Goal: Task Accomplishment & Management: Complete application form

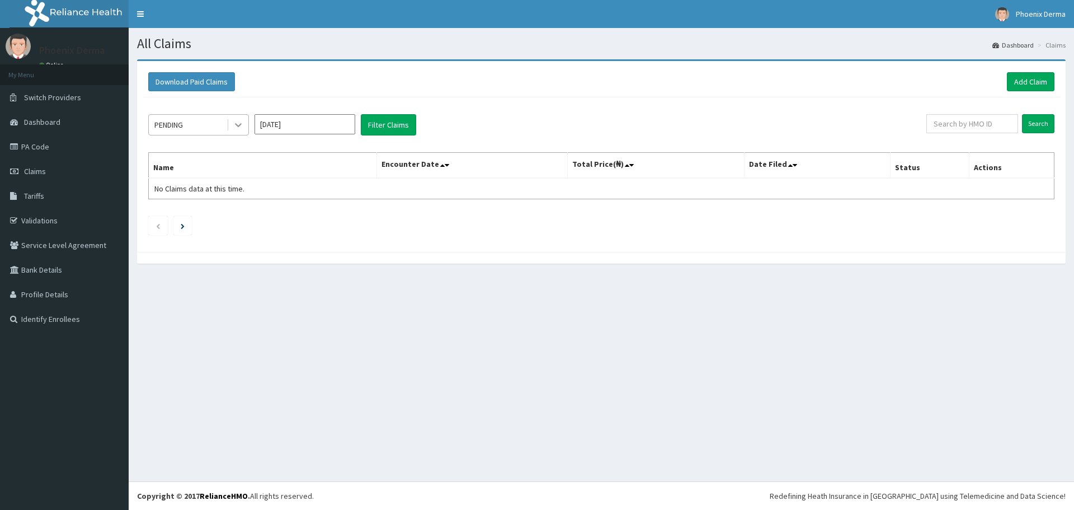
click at [233, 126] on icon at bounding box center [238, 124] width 11 height 11
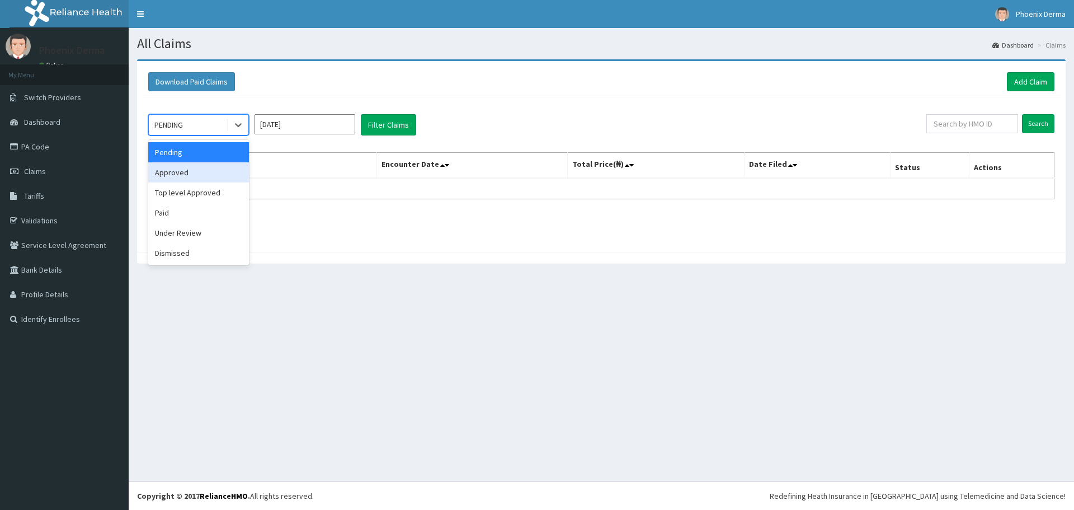
click at [198, 167] on div "Approved" at bounding box center [198, 172] width 101 height 20
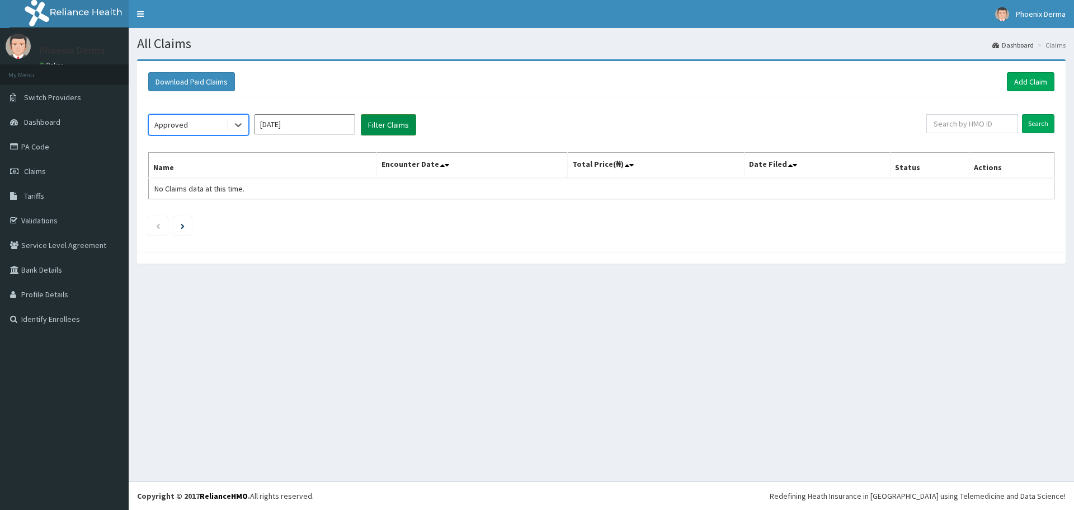
click at [376, 119] on button "Filter Claims" at bounding box center [388, 124] width 55 height 21
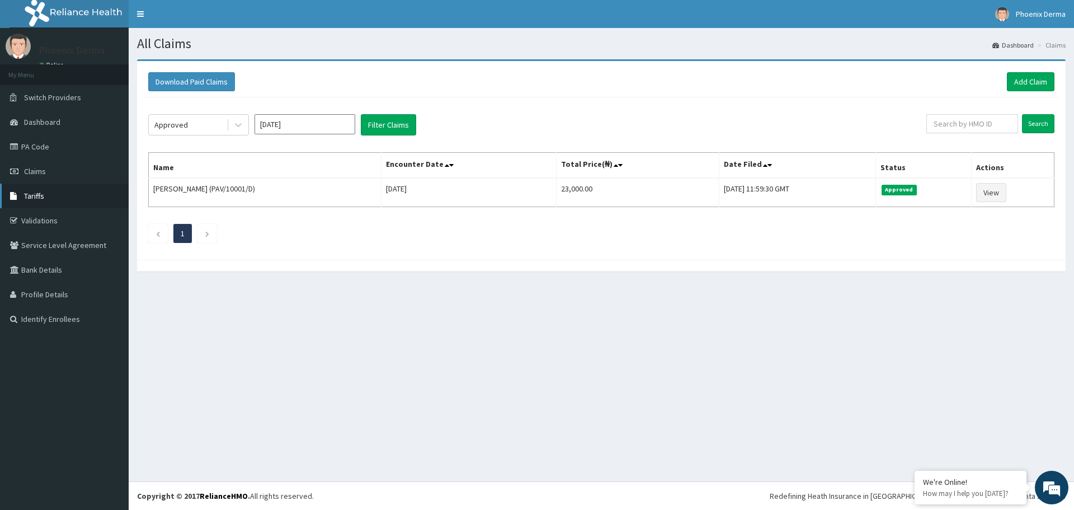
click at [30, 201] on link "Tariffs" at bounding box center [64, 196] width 129 height 25
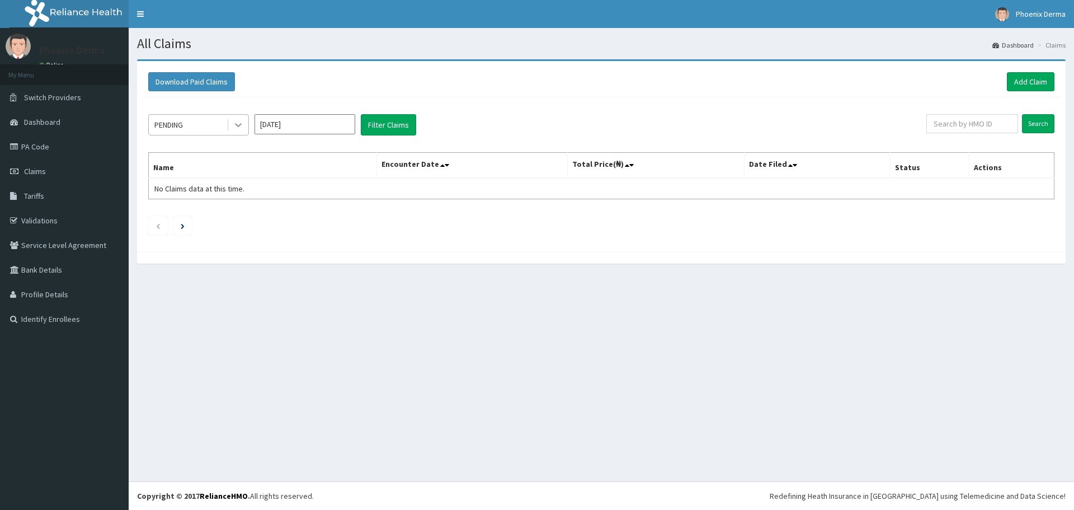
click at [243, 126] on icon at bounding box center [238, 124] width 11 height 11
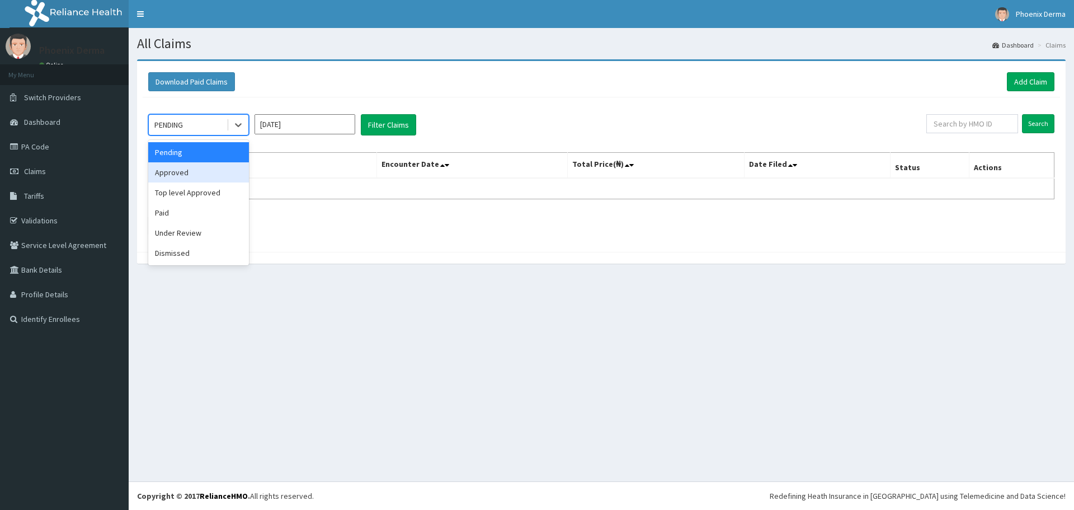
click at [208, 170] on div "Approved" at bounding box center [198, 172] width 101 height 20
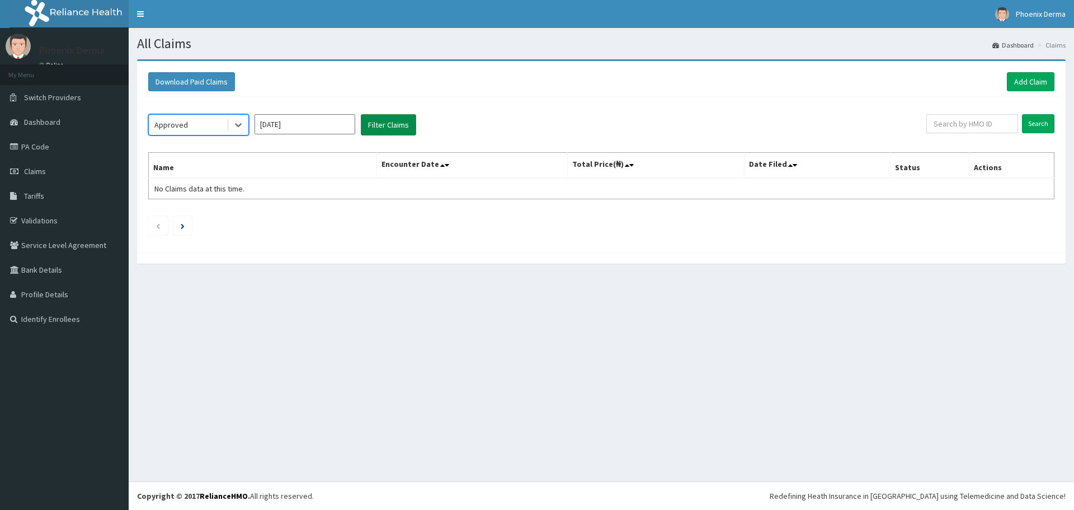
click at [373, 127] on button "Filter Claims" at bounding box center [388, 124] width 55 height 21
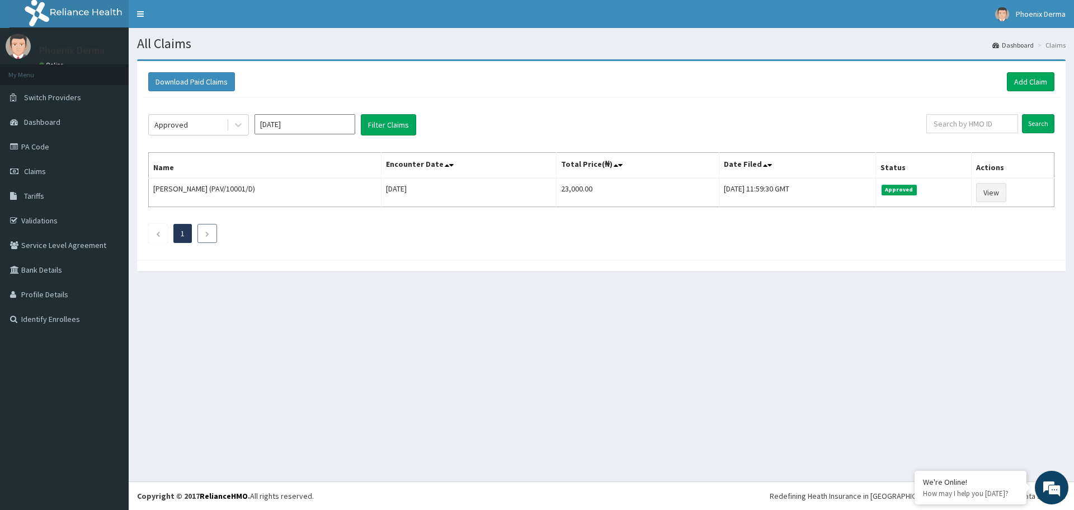
click at [205, 234] on icon "Next page" at bounding box center [207, 234] width 5 height 7
click at [210, 232] on icon "Next page" at bounding box center [207, 234] width 5 height 7
click at [238, 131] on div at bounding box center [238, 125] width 20 height 20
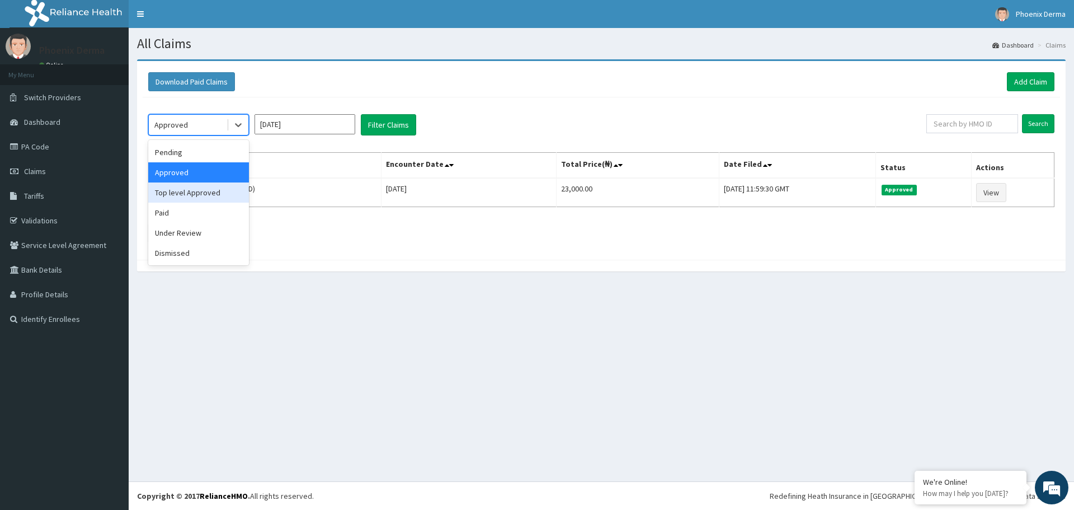
click at [169, 193] on div "Top level Approved" at bounding box center [198, 192] width 101 height 20
click at [247, 127] on div at bounding box center [238, 125] width 20 height 20
click at [184, 211] on div "Paid" at bounding box center [198, 213] width 101 height 20
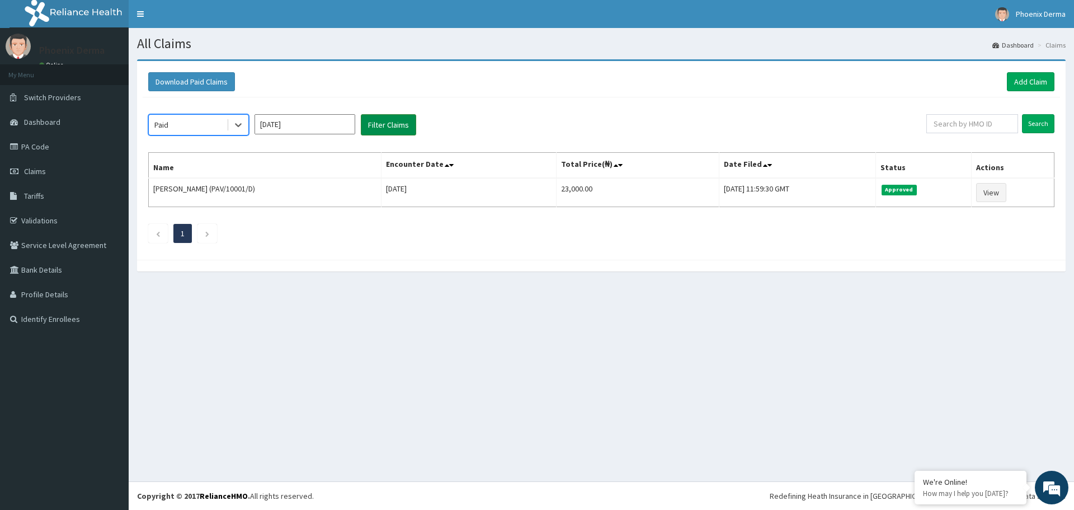
click at [401, 134] on button "Filter Claims" at bounding box center [388, 124] width 55 height 21
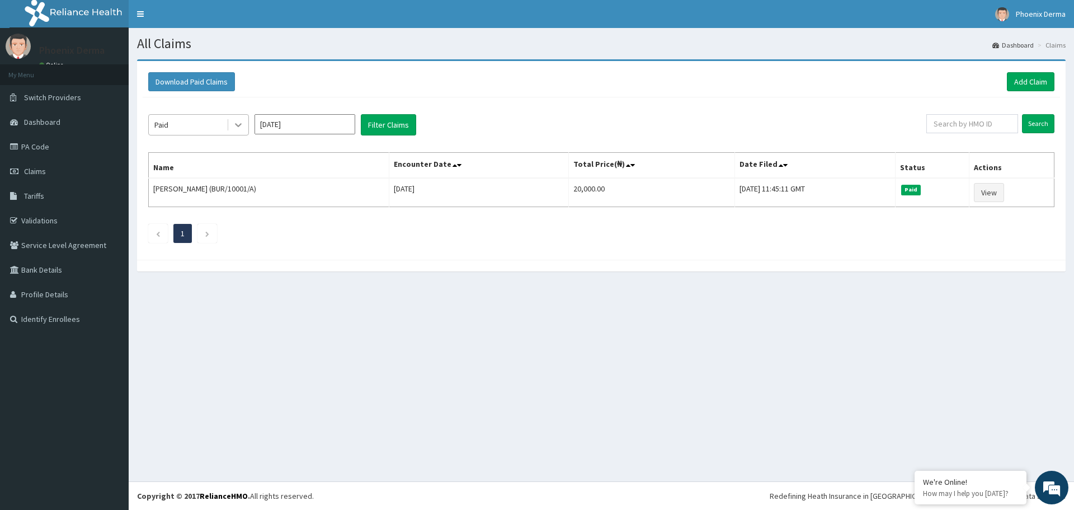
click at [231, 126] on div at bounding box center [238, 125] width 20 height 20
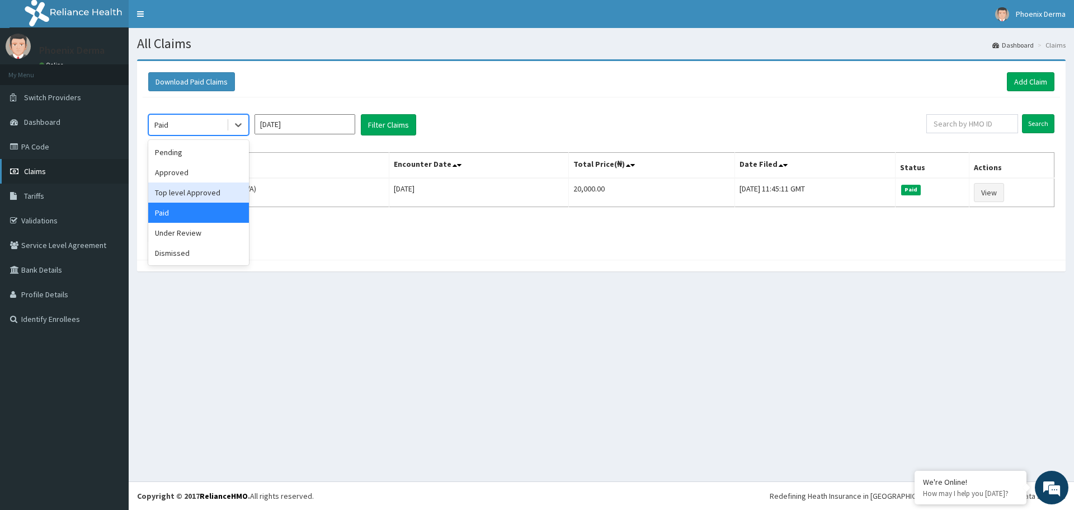
click at [28, 171] on span "Claims" at bounding box center [35, 171] width 22 height 10
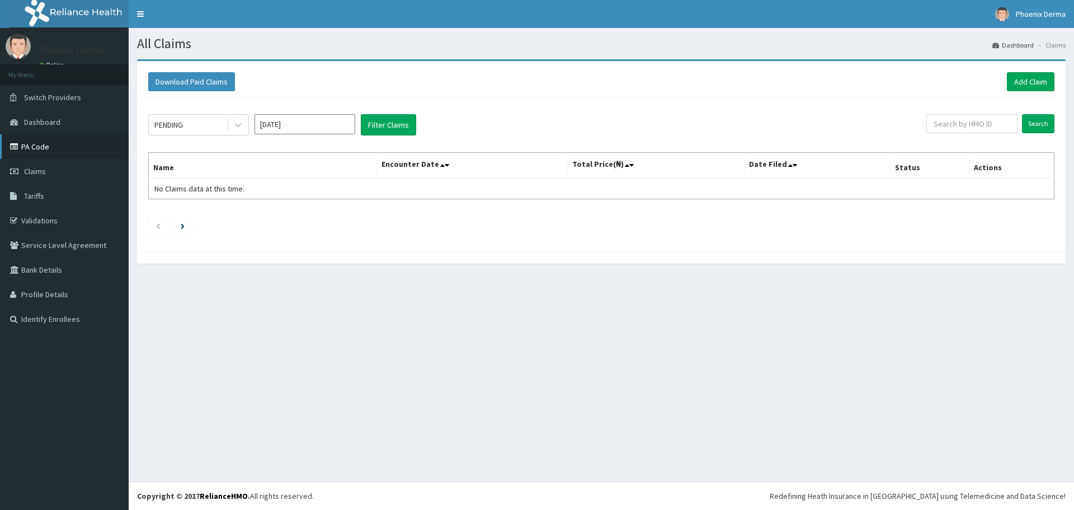
click at [41, 156] on link "PA Code" at bounding box center [64, 146] width 129 height 25
click at [247, 123] on div at bounding box center [238, 125] width 20 height 20
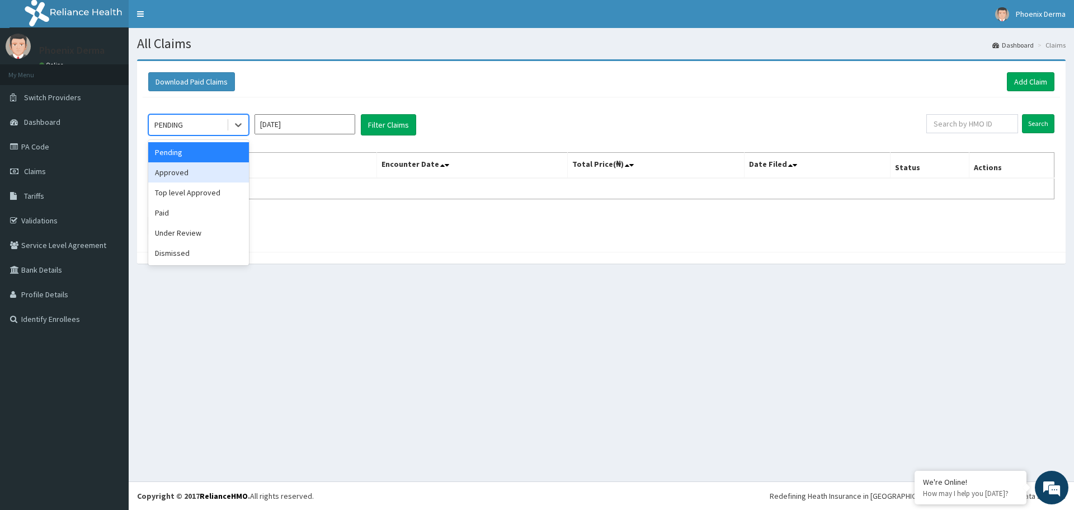
click at [195, 167] on div "Approved" at bounding box center [198, 172] width 101 height 20
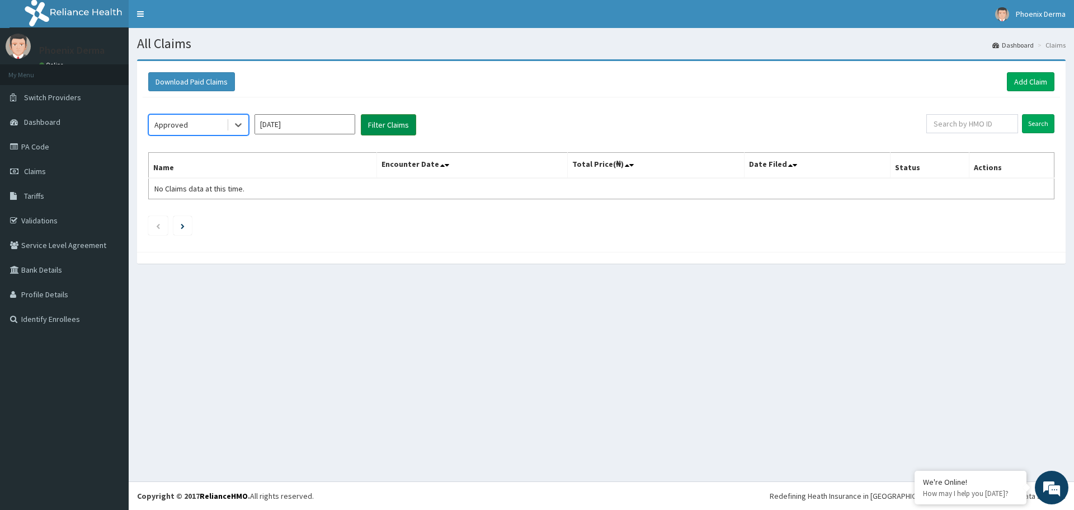
click at [399, 129] on button "Filter Claims" at bounding box center [388, 124] width 55 height 21
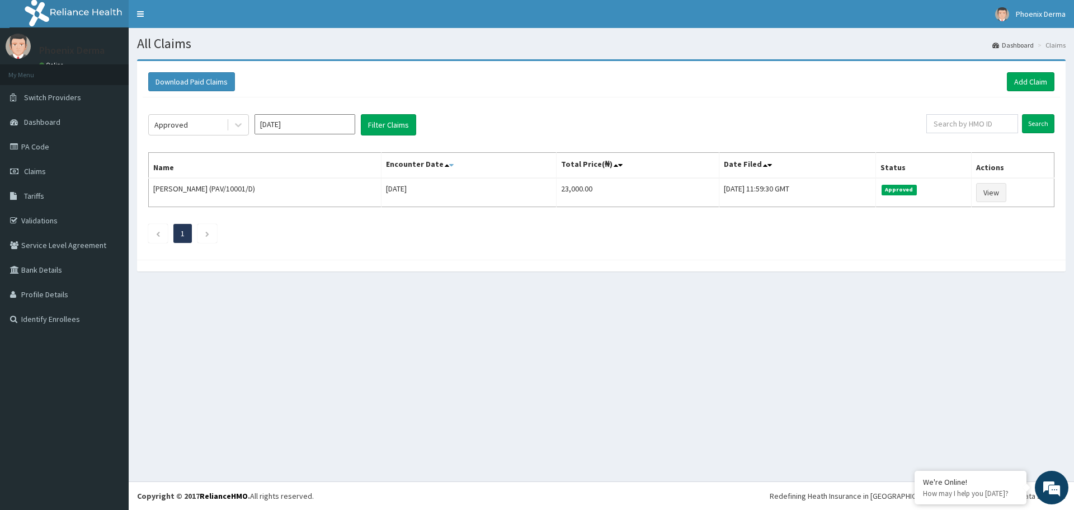
click at [454, 165] on icon at bounding box center [451, 165] width 4 height 8
click at [453, 168] on icon at bounding box center [455, 165] width 4 height 8
click at [457, 163] on icon at bounding box center [459, 165] width 4 height 8
click at [453, 166] on icon at bounding box center [455, 165] width 4 height 8
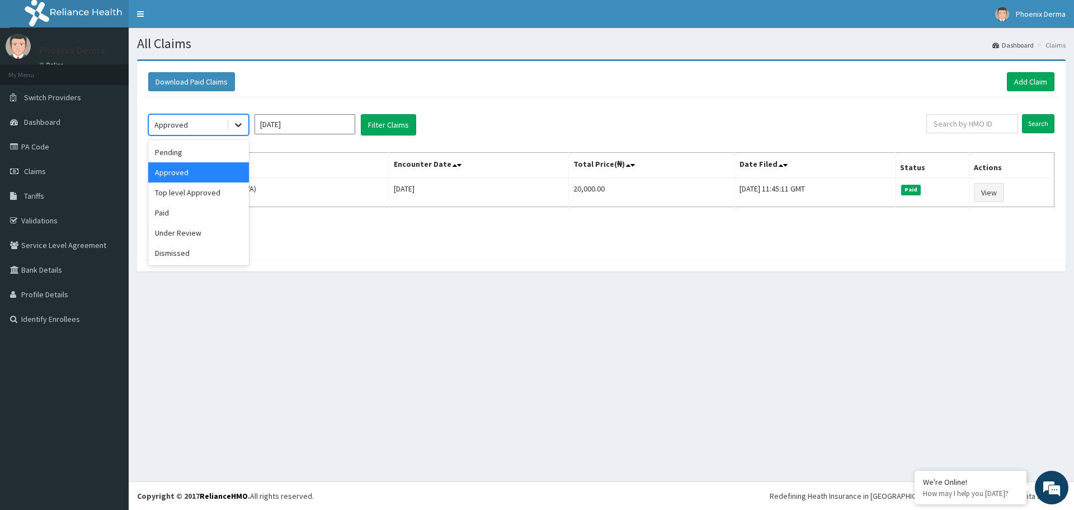
click at [247, 121] on div at bounding box center [238, 125] width 20 height 20
click at [225, 168] on div "Approved" at bounding box center [198, 172] width 101 height 20
click at [377, 128] on button "Filter Claims" at bounding box center [388, 124] width 55 height 21
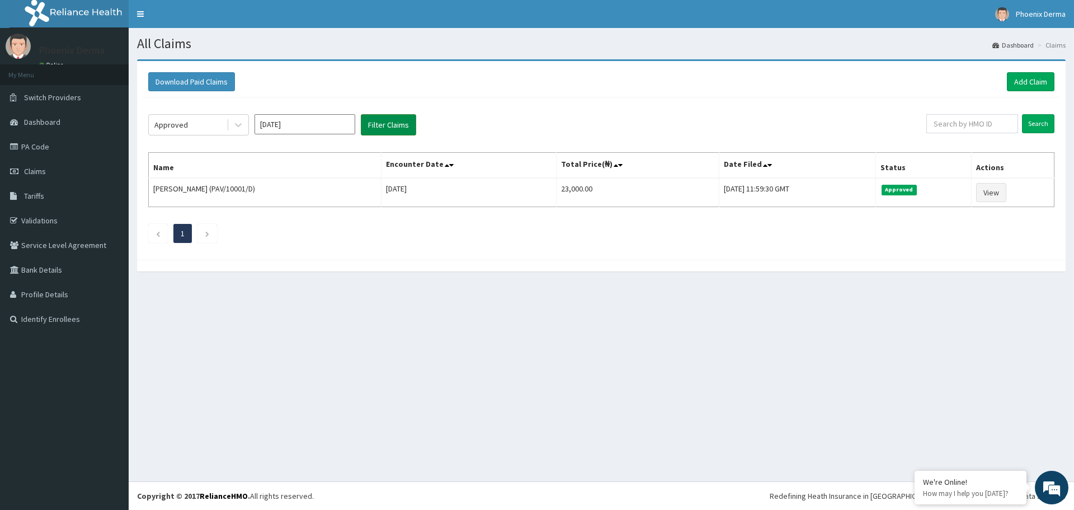
click at [392, 117] on button "Filter Claims" at bounding box center [388, 124] width 55 height 21
click at [241, 126] on icon at bounding box center [238, 124] width 11 height 11
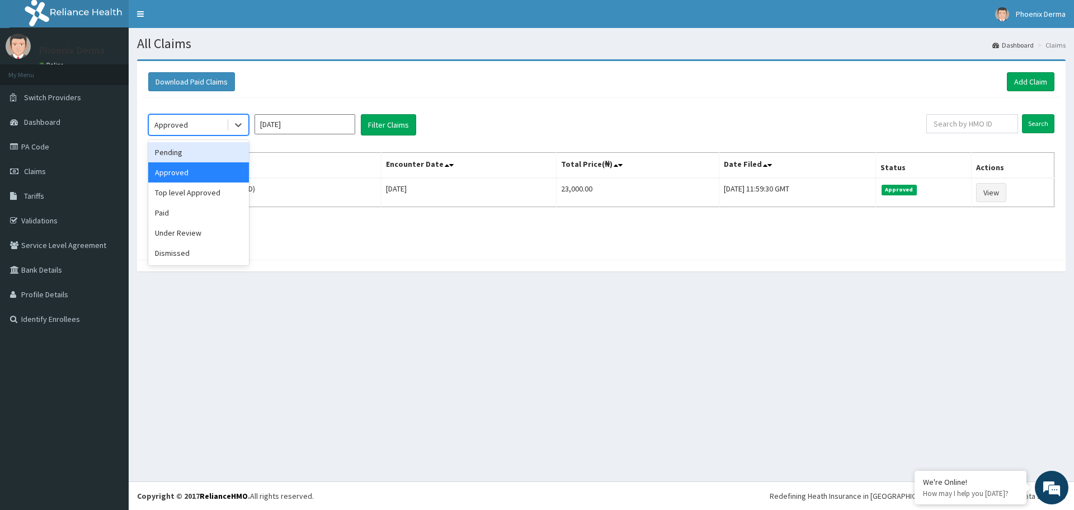
click at [189, 158] on div "Pending" at bounding box center [198, 152] width 101 height 20
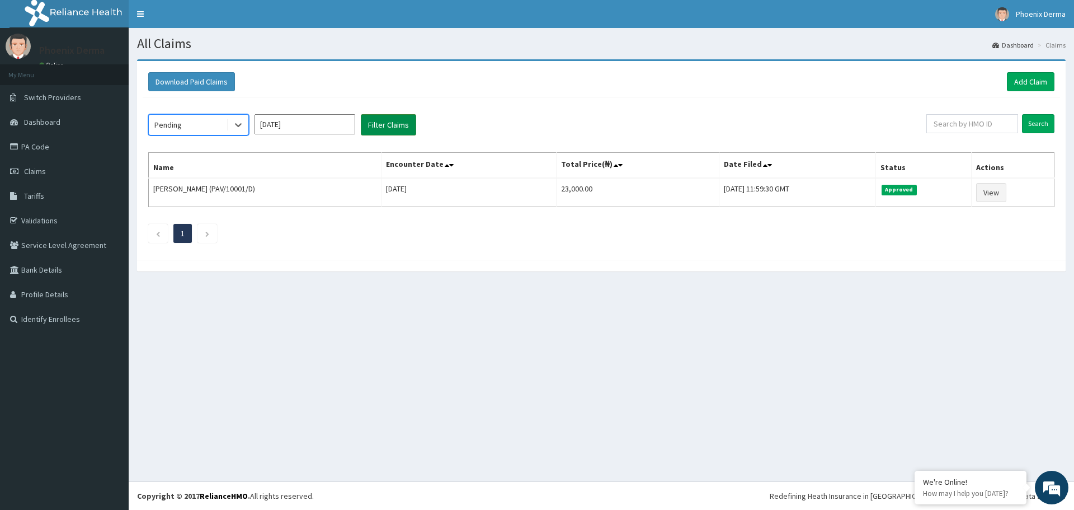
click at [371, 123] on button "Filter Claims" at bounding box center [388, 124] width 55 height 21
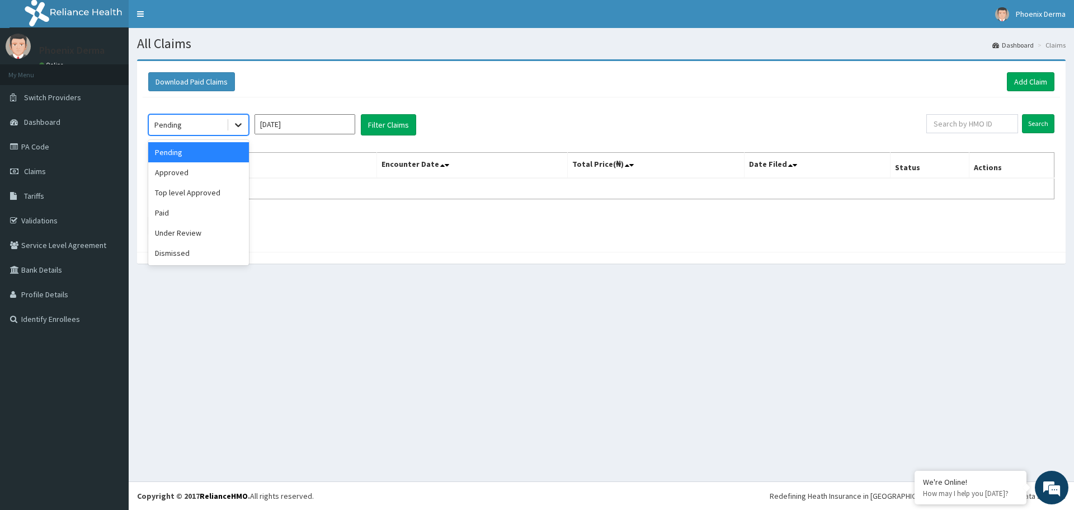
click at [244, 122] on div at bounding box center [238, 125] width 20 height 20
click at [203, 168] on div "Approved" at bounding box center [198, 172] width 101 height 20
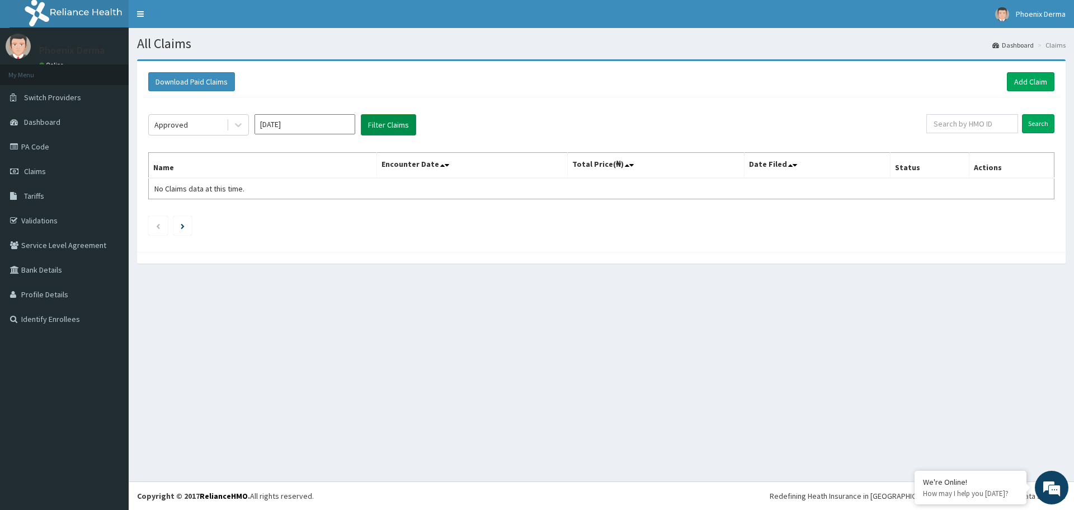
click at [388, 124] on button "Filter Claims" at bounding box center [388, 124] width 55 height 21
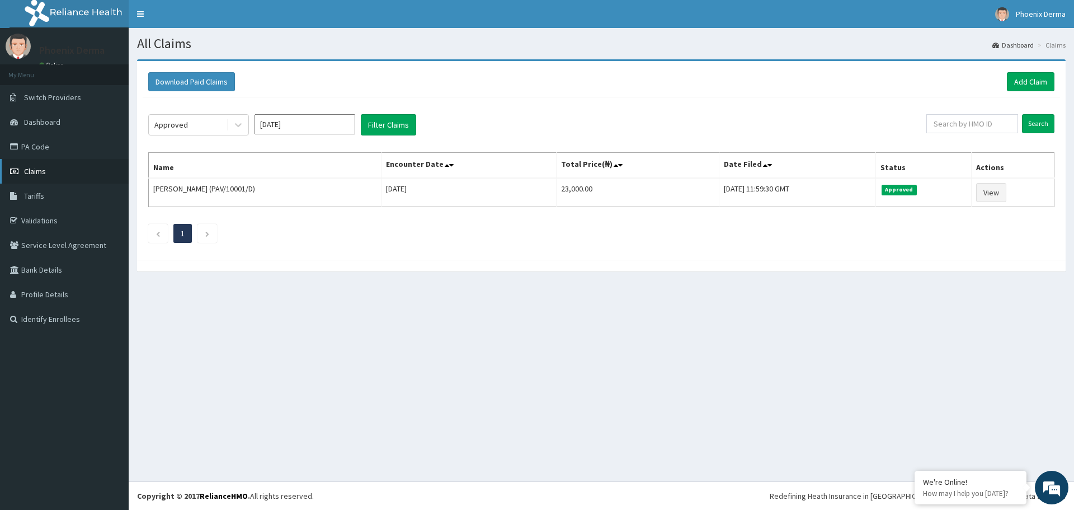
click at [29, 173] on span "Claims" at bounding box center [35, 171] width 22 height 10
click at [49, 149] on link "PA Code" at bounding box center [64, 146] width 129 height 25
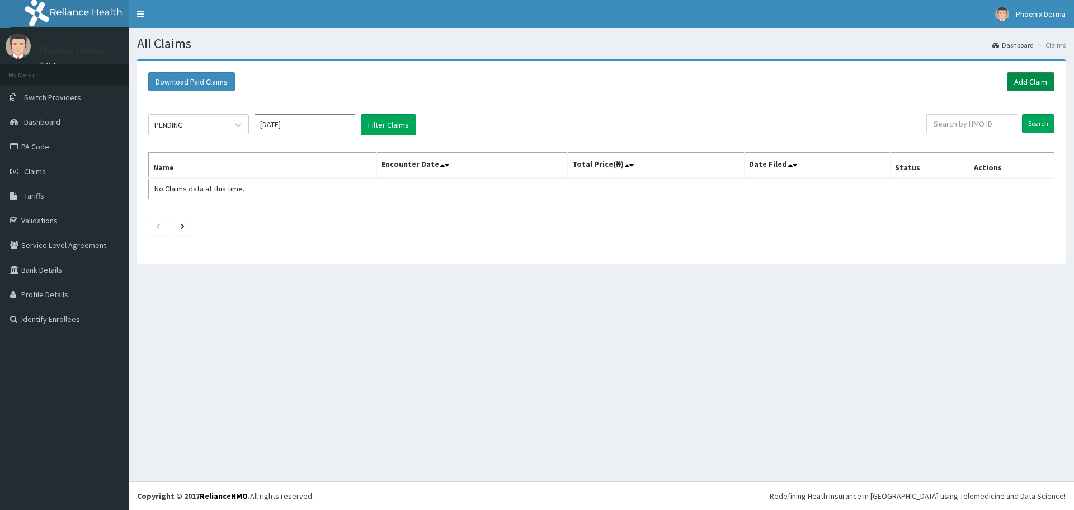
click at [1029, 84] on link "Add Claim" at bounding box center [1031, 81] width 48 height 19
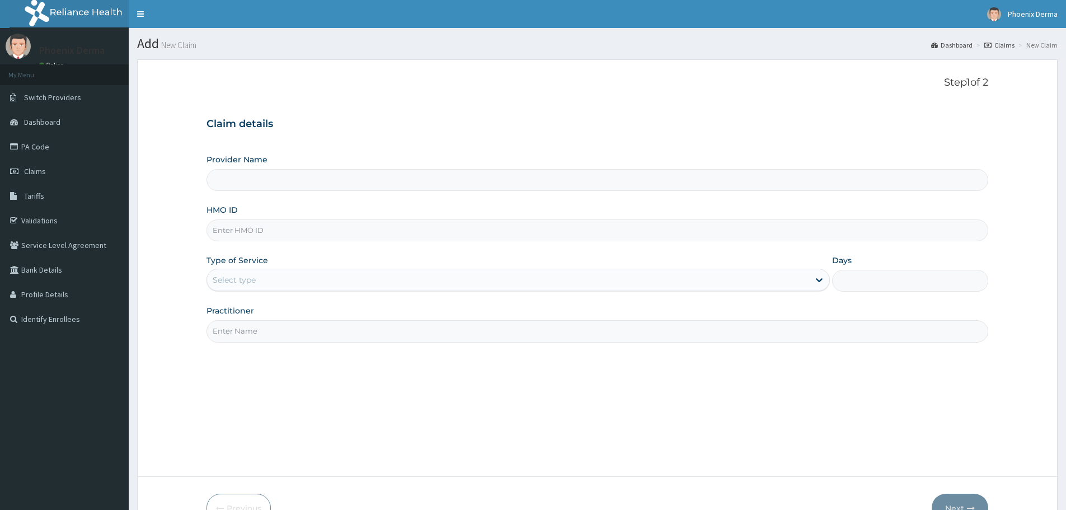
click at [326, 178] on input "Provider Name" at bounding box center [597, 180] width 782 height 22
click at [307, 185] on input "Provider Name" at bounding box center [597, 180] width 782 height 22
type input "Phoenix Derma Aesthetics & Laser Clinic"
click at [229, 176] on input "Phoenix Derma Aesthetics & Laser Clinic" at bounding box center [597, 180] width 782 height 22
click at [239, 176] on input "Phoenix Derma Aesthetics & Laser Clinic" at bounding box center [597, 180] width 782 height 22
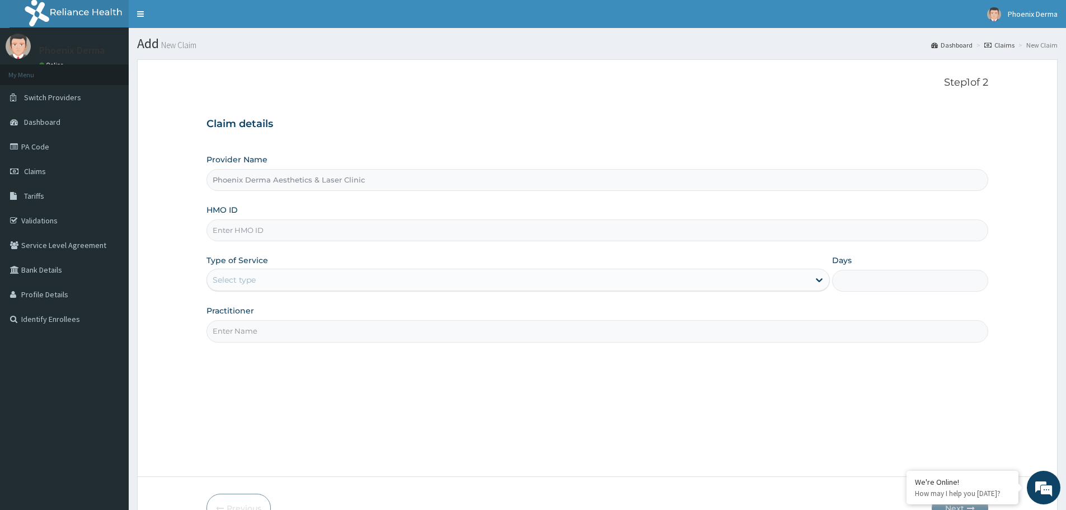
click at [231, 182] on input "Phoenix Derma Aesthetics & Laser Clinic" at bounding box center [597, 180] width 782 height 22
click at [246, 180] on input "Phoenix Derma Aesthetics & Laser Clinic" at bounding box center [597, 180] width 782 height 22
click at [231, 181] on input "Phoenix Derma Aesthetics & Laser Clinic" at bounding box center [597, 180] width 782 height 22
click at [266, 229] on input "HMO ID" at bounding box center [597, 230] width 782 height 22
type input "a"
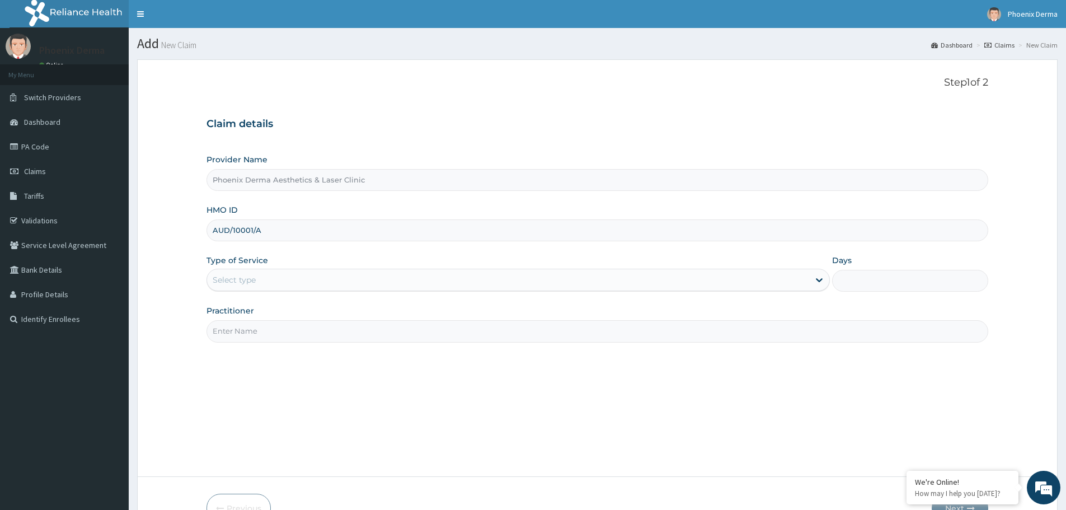
type input "AUD/10001/A"
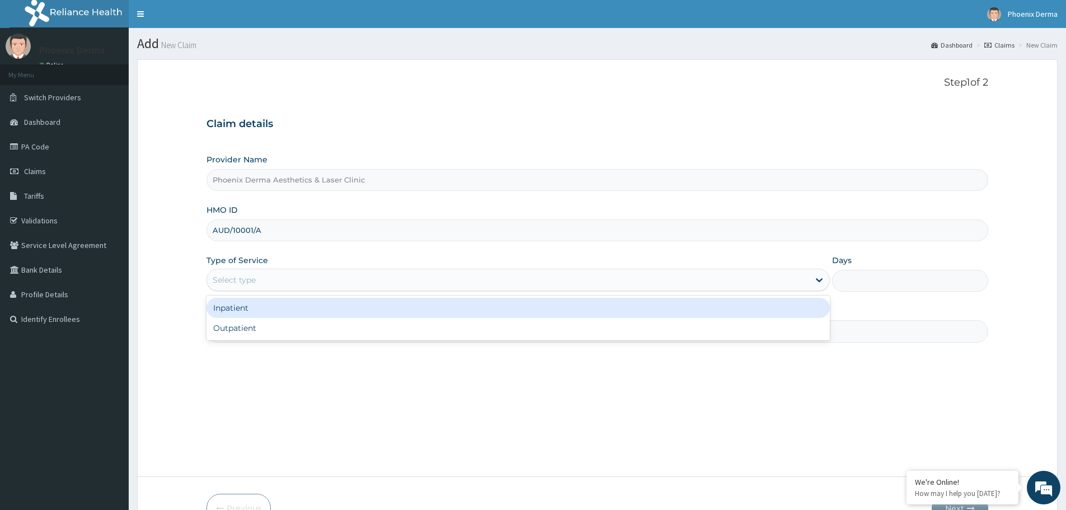
click at [257, 274] on div "Select type" at bounding box center [508, 280] width 602 height 18
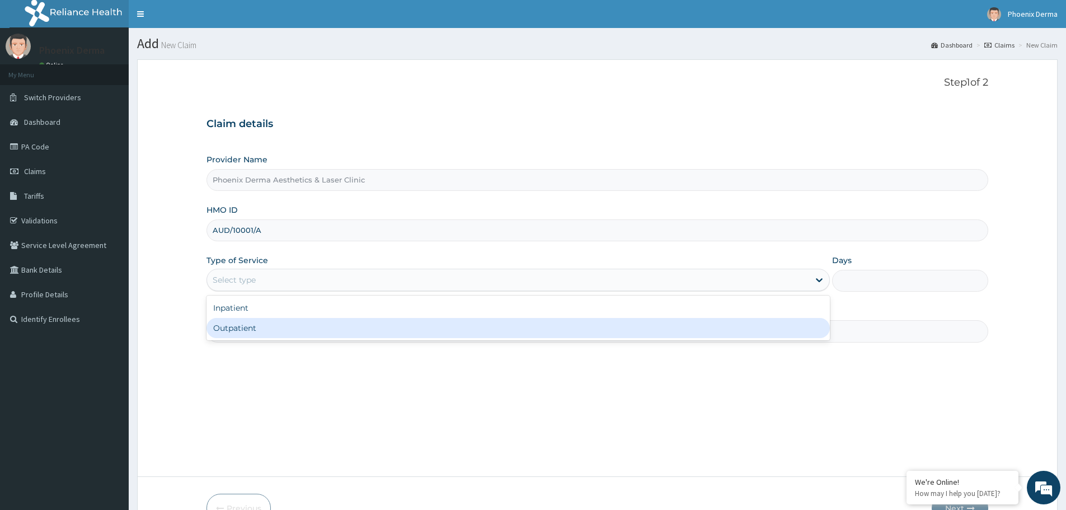
drag, startPoint x: 292, startPoint y: 330, endPoint x: 300, endPoint y: 330, distance: 7.8
click at [291, 330] on div "Outpatient" at bounding box center [517, 328] width 623 height 20
type input "1"
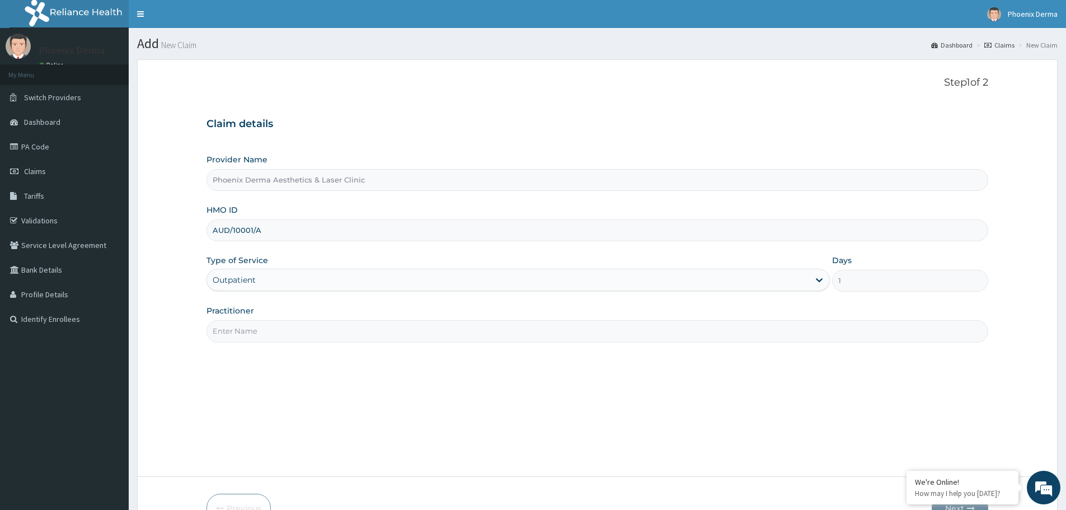
click at [335, 316] on div "Practitioner" at bounding box center [597, 323] width 782 height 37
click at [329, 337] on input "Practitioner" at bounding box center [597, 331] width 782 height 22
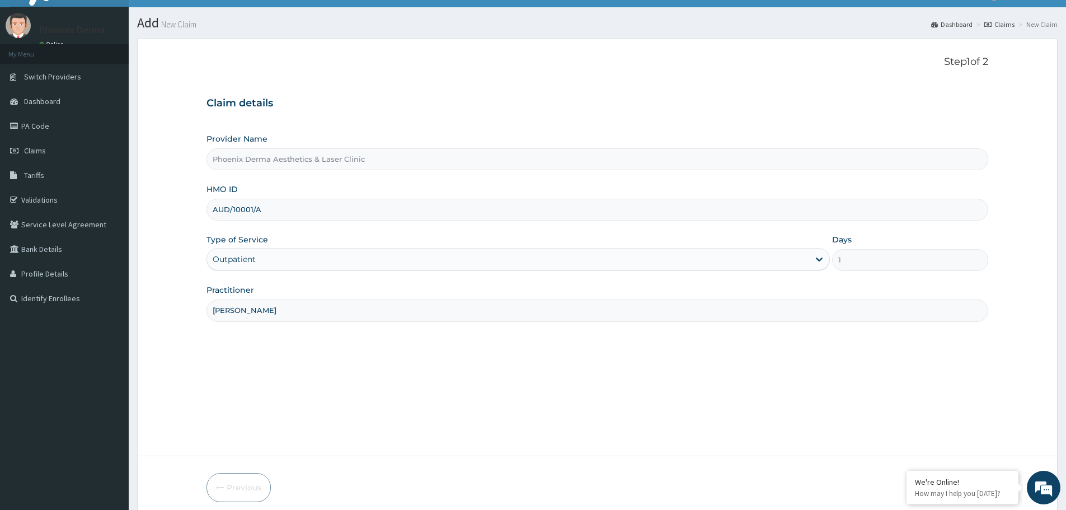
scroll to position [56, 0]
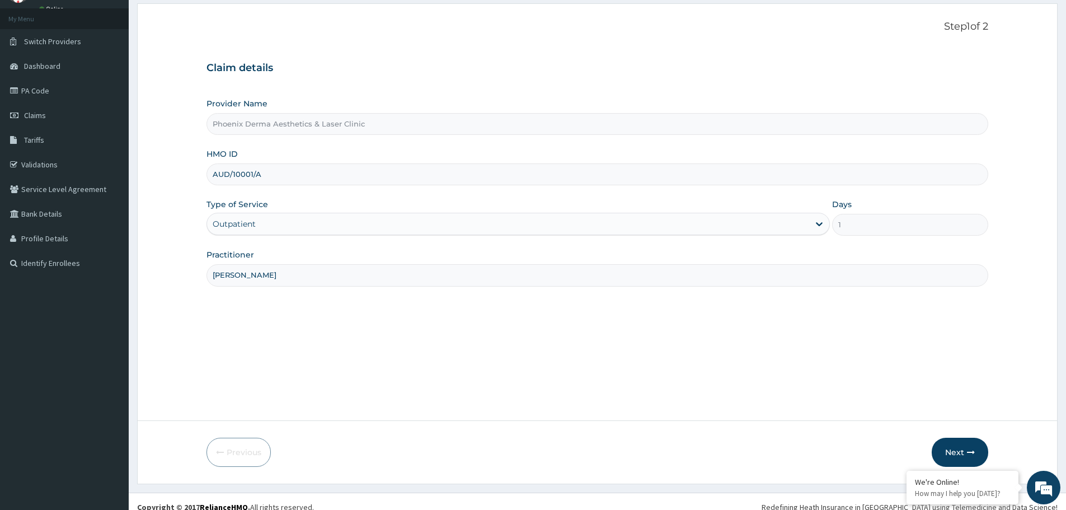
type input "DR AKWARA"
click at [947, 436] on form "Step 1 of 2 Claim details Provider Name Phoenix Derma Aesthetics & Laser Clinic…" at bounding box center [597, 243] width 920 height 480
click at [948, 443] on button "Next" at bounding box center [960, 452] width 57 height 29
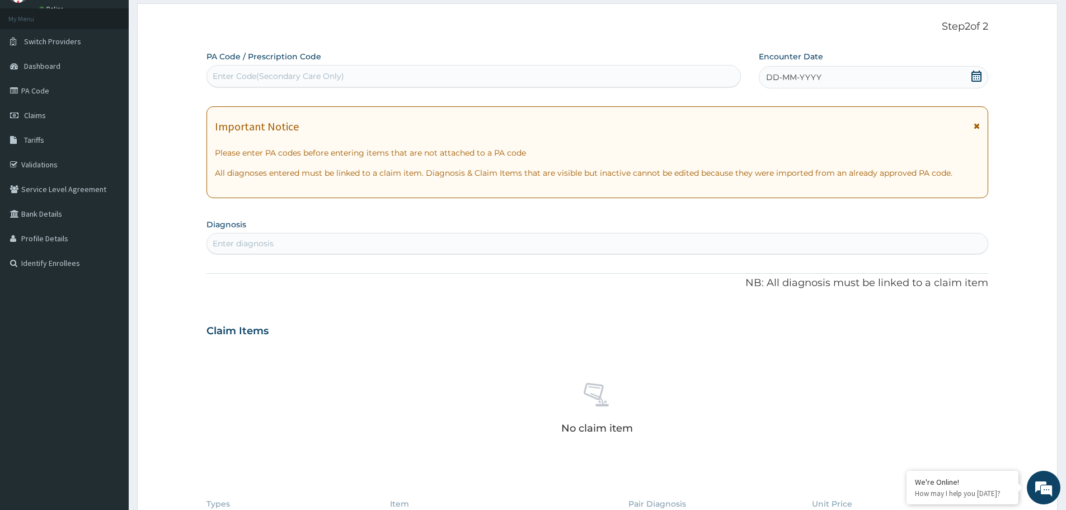
click at [278, 70] on div "Enter Code(Secondary Care Only)" at bounding box center [278, 75] width 131 height 11
paste input "PA/D99A9D"
type input "PA/D99A9D"
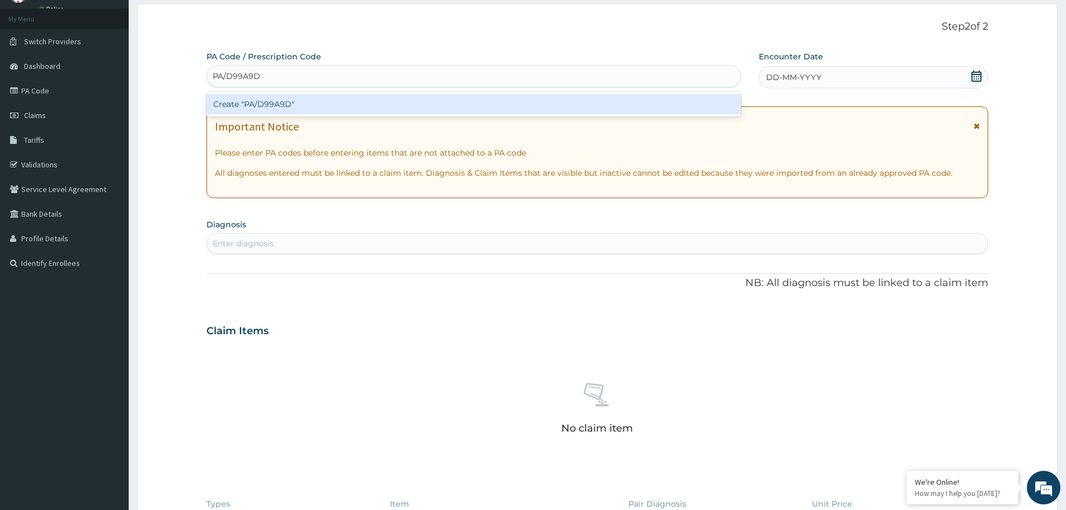
click at [253, 109] on div "Create "PA/D99A9D"" at bounding box center [473, 104] width 534 height 20
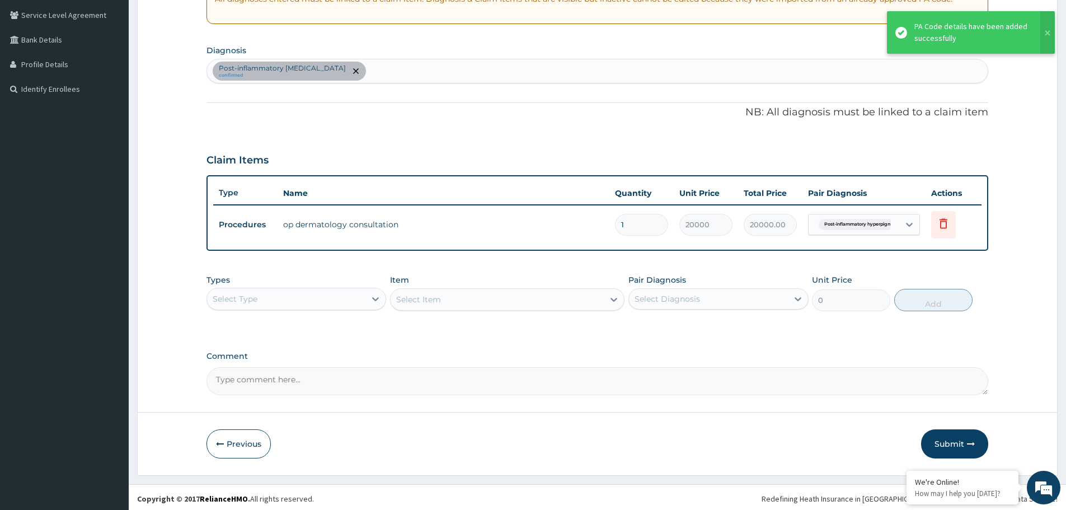
scroll to position [233, 0]
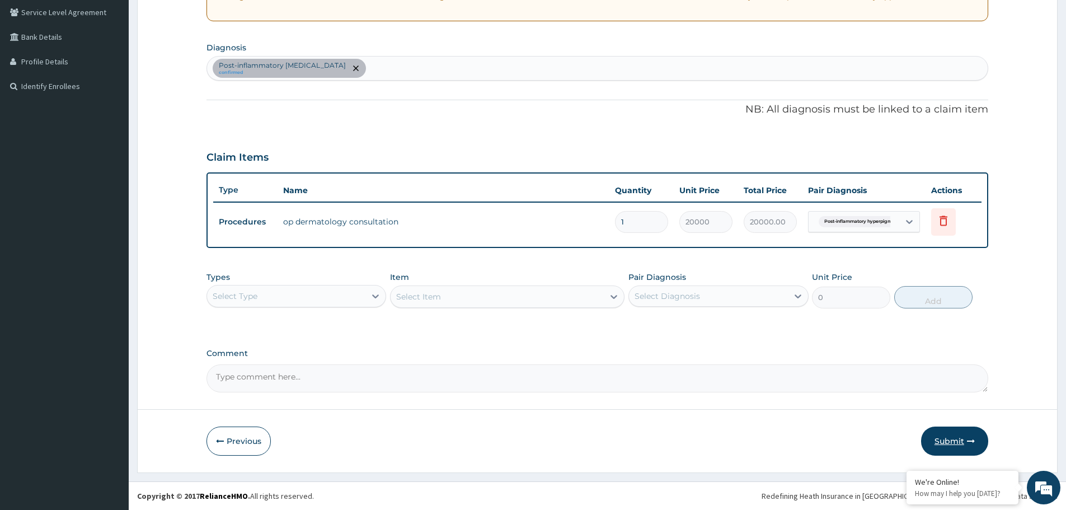
click at [941, 438] on button "Submit" at bounding box center [954, 440] width 67 height 29
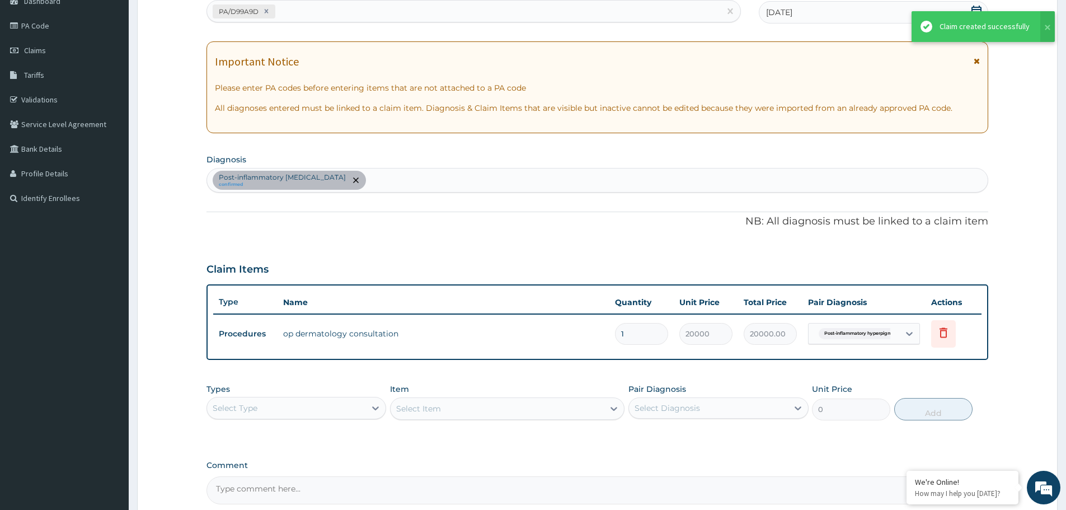
scroll to position [68, 0]
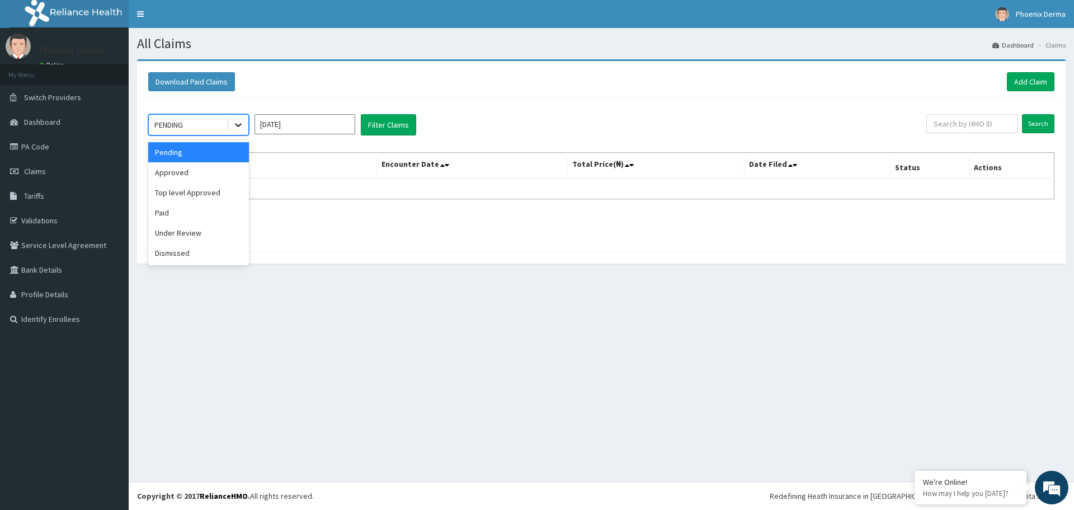
click at [237, 125] on icon at bounding box center [238, 126] width 7 height 4
click at [219, 167] on div "Approved" at bounding box center [198, 172] width 101 height 20
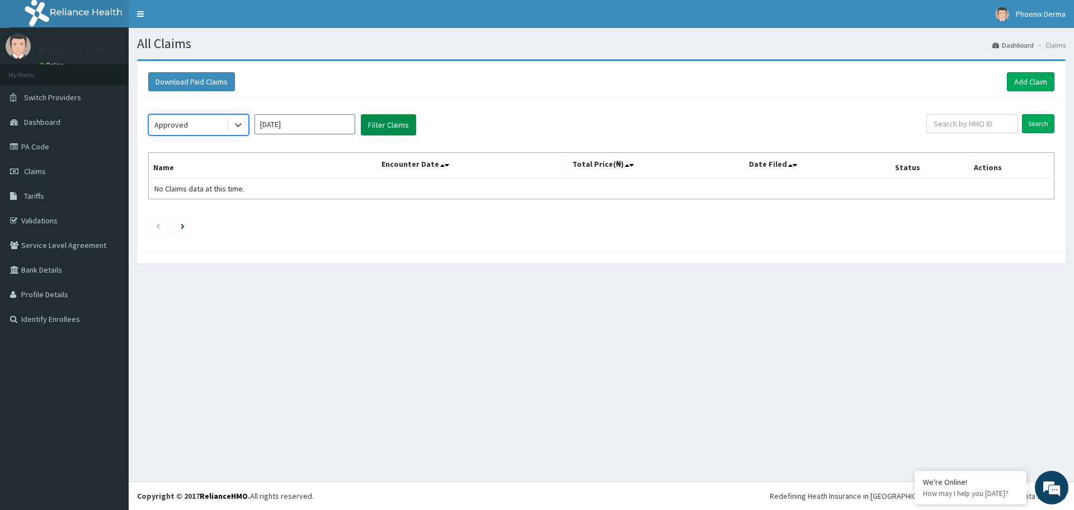
click at [395, 129] on button "Filter Claims" at bounding box center [388, 124] width 55 height 21
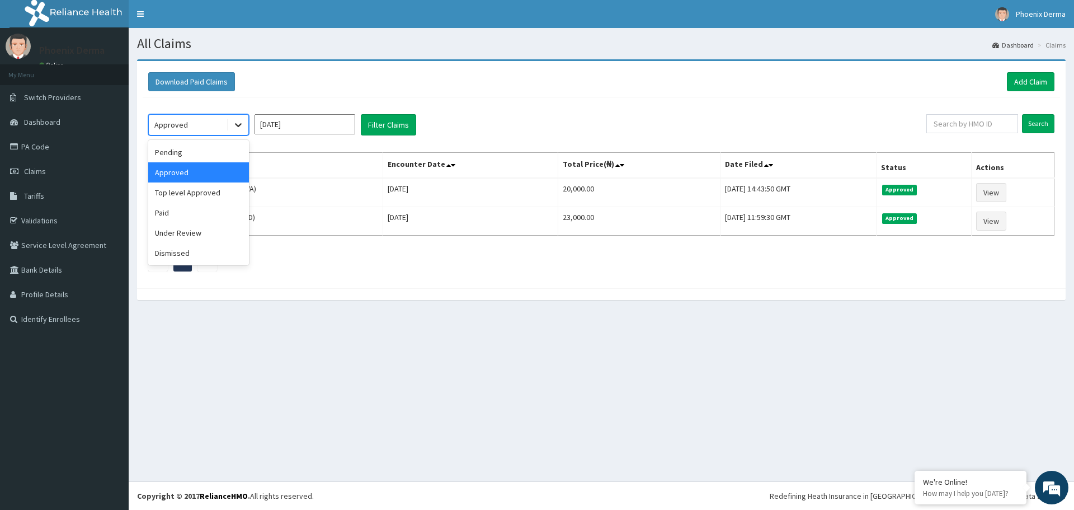
click at [239, 120] on icon at bounding box center [238, 124] width 11 height 11
click at [208, 195] on div "Top level Approved" at bounding box center [198, 192] width 101 height 20
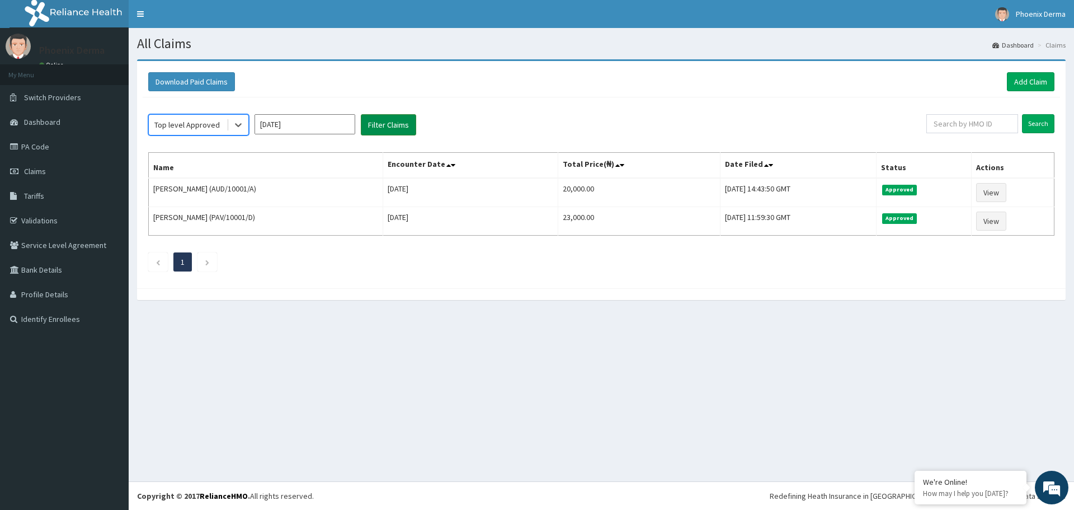
click at [397, 120] on button "Filter Claims" at bounding box center [388, 124] width 55 height 21
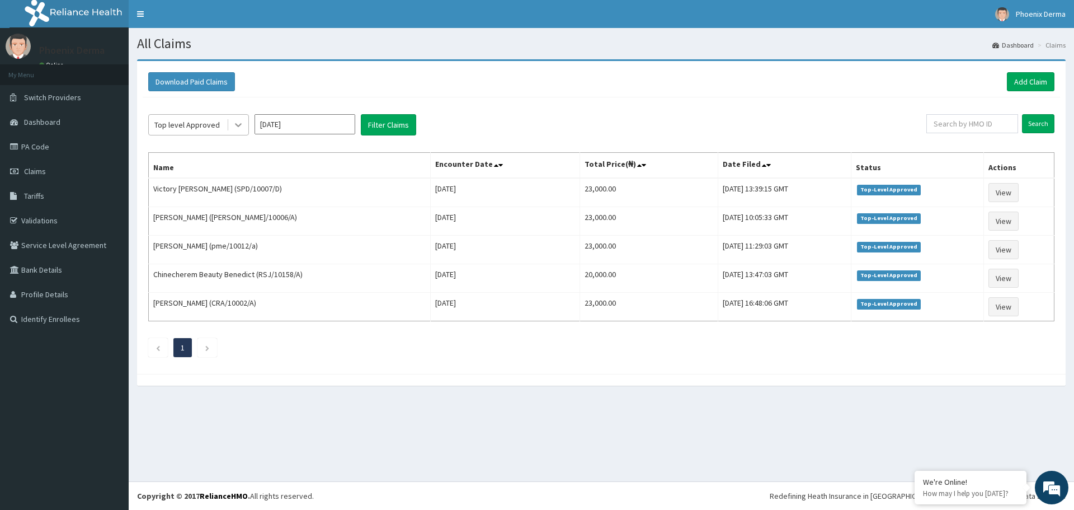
click at [240, 125] on icon at bounding box center [238, 126] width 7 height 4
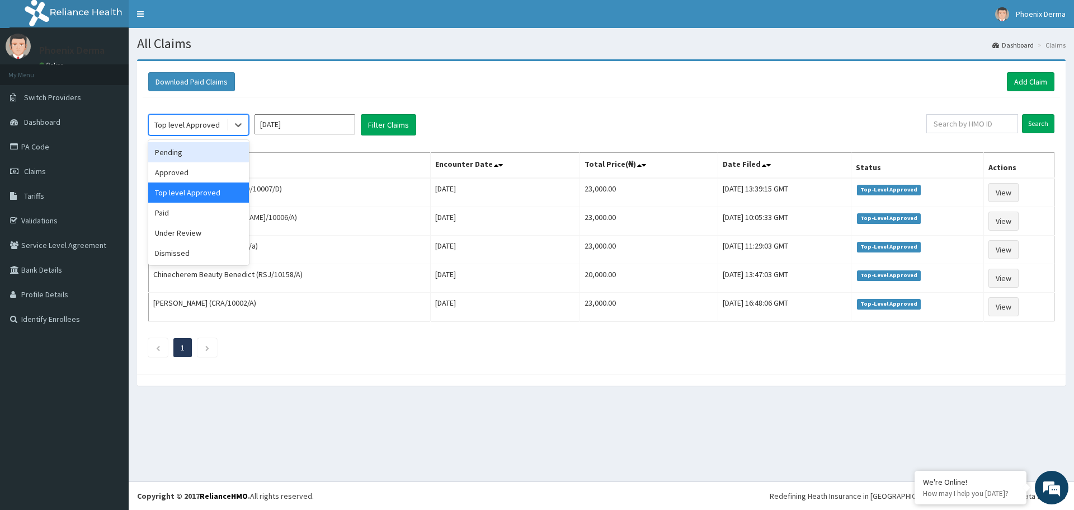
click at [520, 54] on section "Download Paid Claims Add Claim × Note you can only download claims within a max…" at bounding box center [602, 228] width 946 height 354
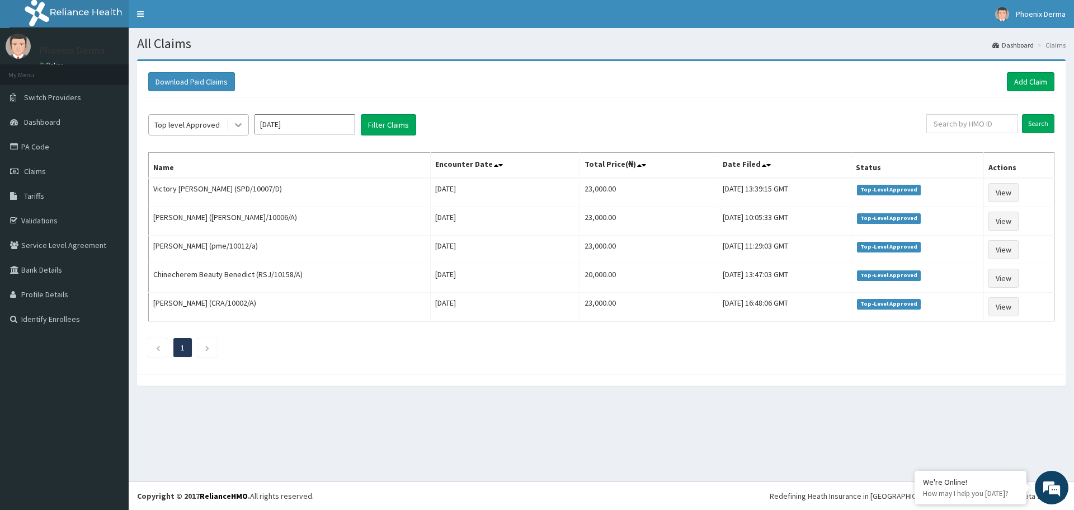
click at [241, 121] on icon at bounding box center [238, 124] width 11 height 11
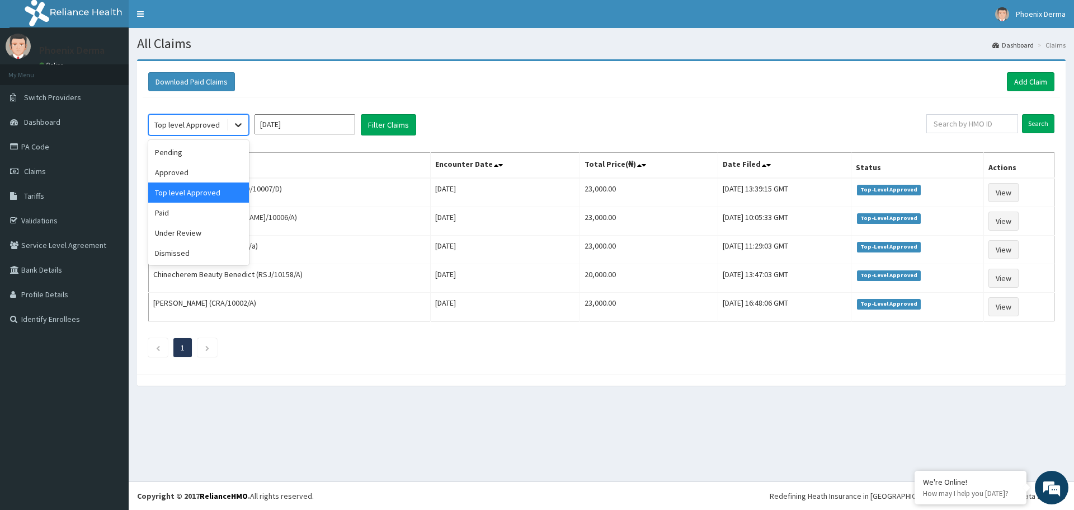
click at [241, 121] on icon at bounding box center [238, 124] width 11 height 11
click at [246, 124] on div at bounding box center [238, 125] width 20 height 20
click at [184, 168] on div "Approved" at bounding box center [198, 172] width 101 height 20
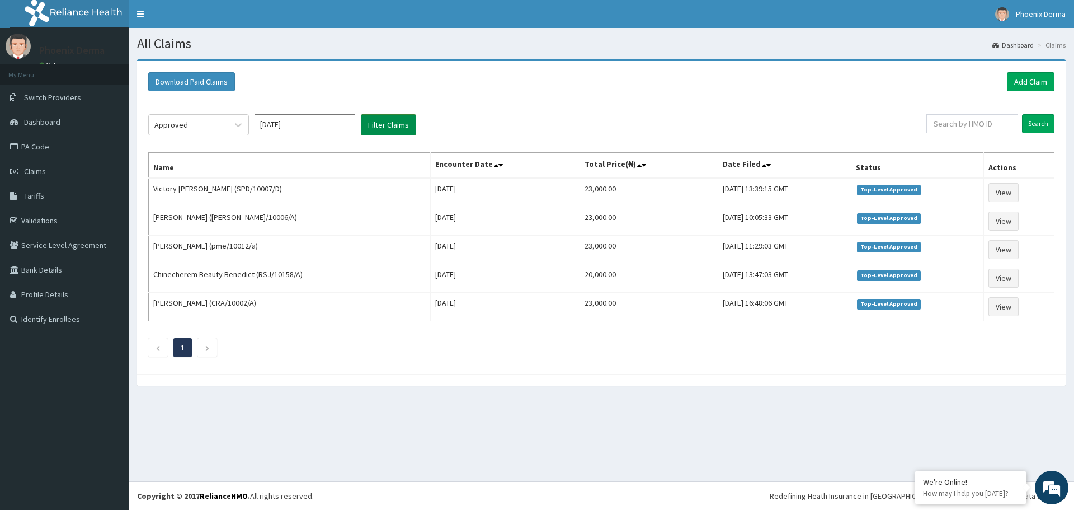
click at [383, 126] on button "Filter Claims" at bounding box center [388, 124] width 55 height 21
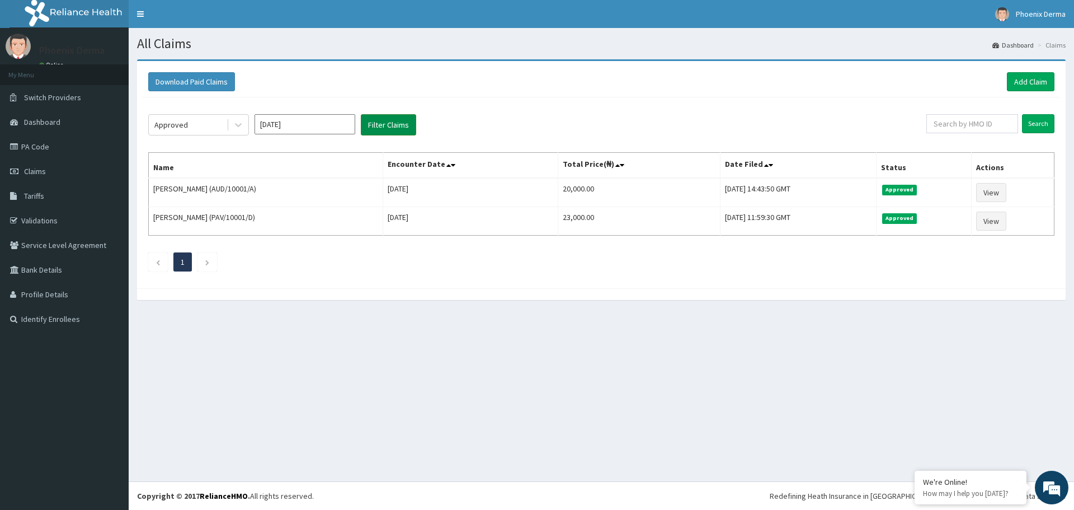
click at [401, 124] on button "Filter Claims" at bounding box center [388, 124] width 55 height 21
click at [241, 125] on icon at bounding box center [238, 126] width 7 height 4
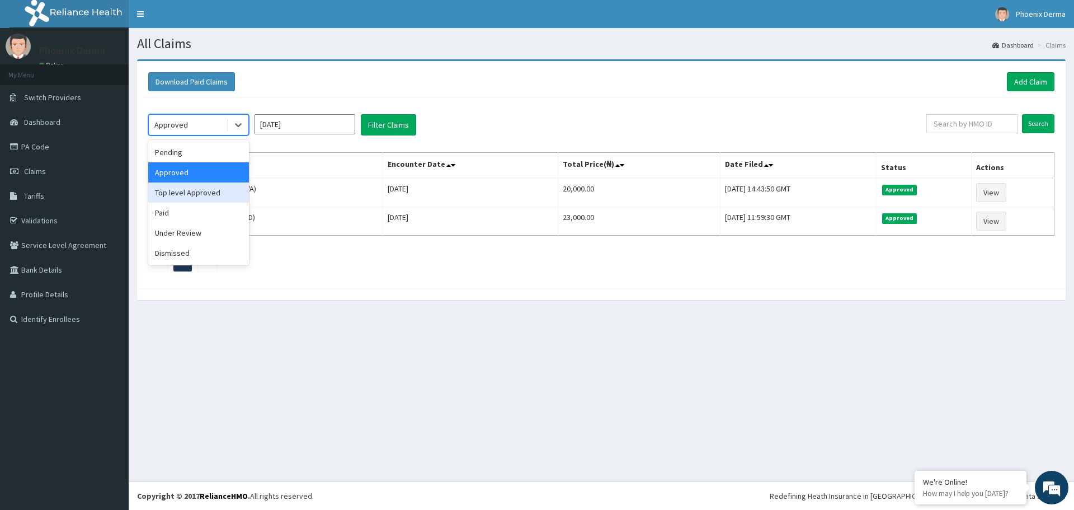
click at [213, 190] on div "Top level Approved" at bounding box center [198, 192] width 101 height 20
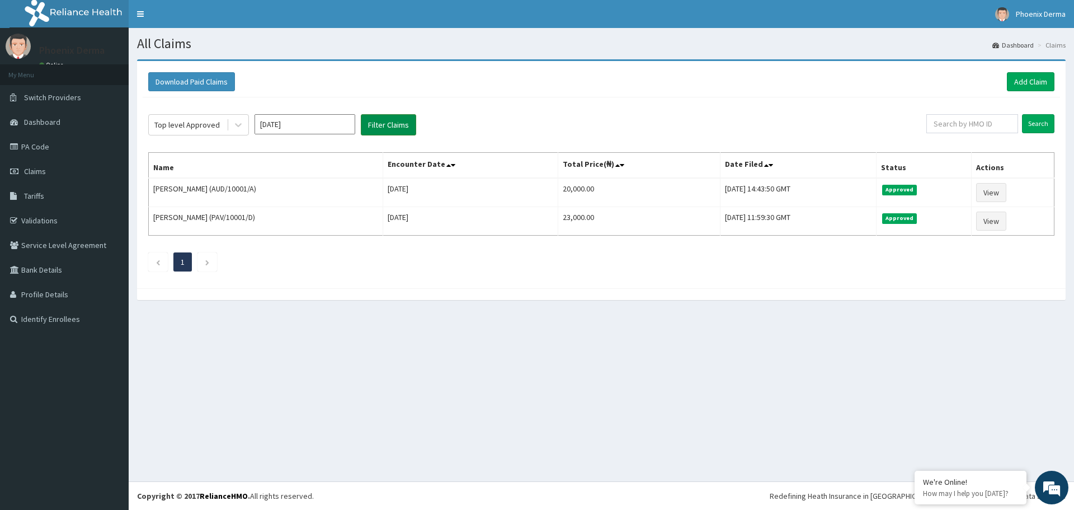
click at [381, 118] on button "Filter Claims" at bounding box center [388, 124] width 55 height 21
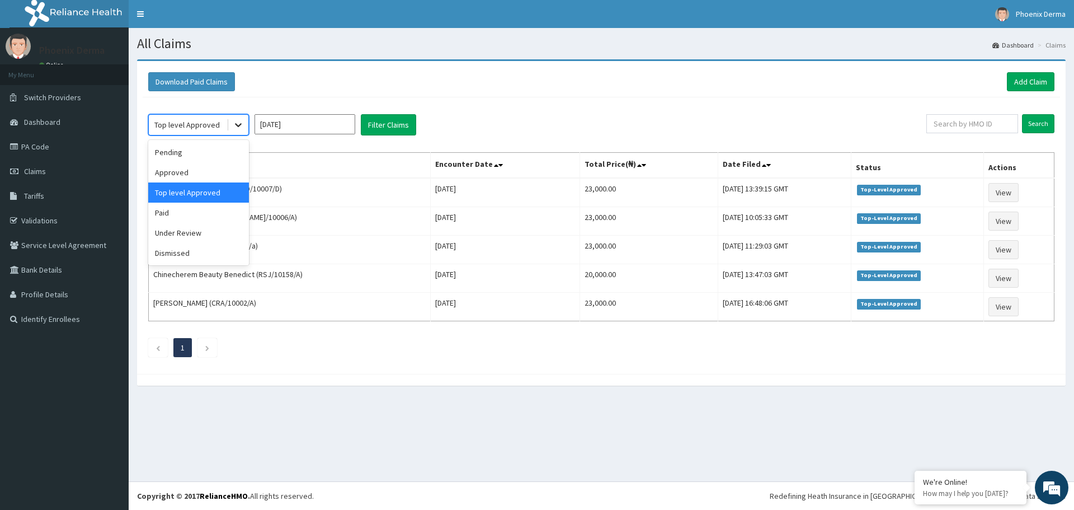
click at [243, 127] on icon at bounding box center [238, 124] width 11 height 11
click at [177, 182] on div "Top level Approved" at bounding box center [198, 192] width 101 height 20
click at [238, 118] on div at bounding box center [238, 125] width 20 height 20
click at [182, 170] on div "Approved" at bounding box center [198, 172] width 101 height 20
click at [393, 124] on button "Filter Claims" at bounding box center [388, 124] width 55 height 21
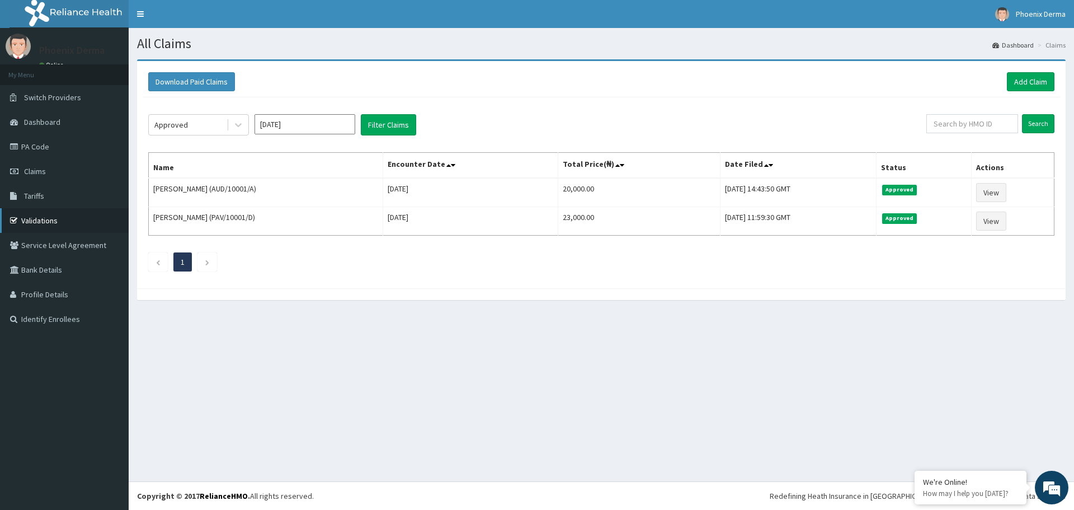
click at [56, 223] on link "Validations" at bounding box center [64, 220] width 129 height 25
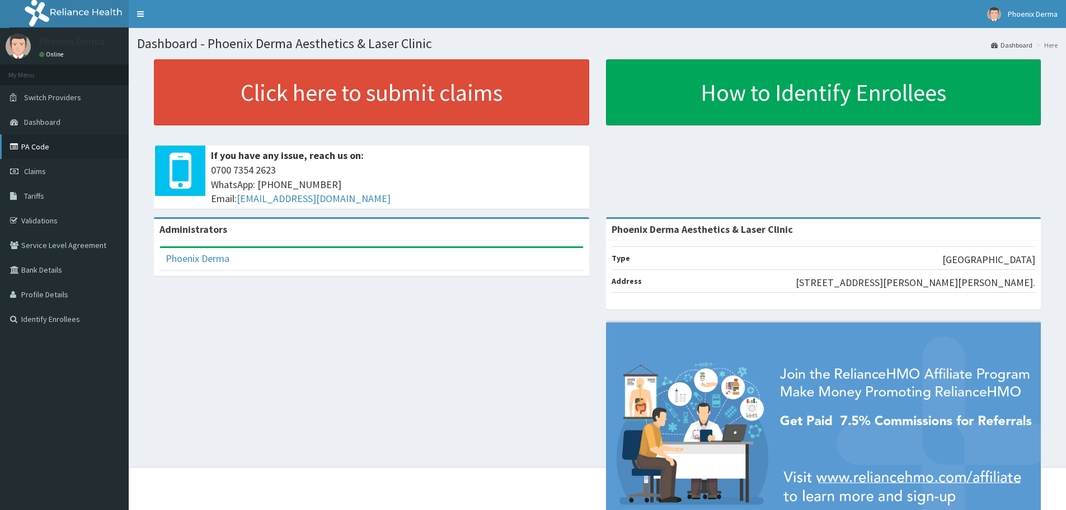
click at [25, 141] on link "PA Code" at bounding box center [64, 146] width 129 height 25
